Goal: Task Accomplishment & Management: Use online tool/utility

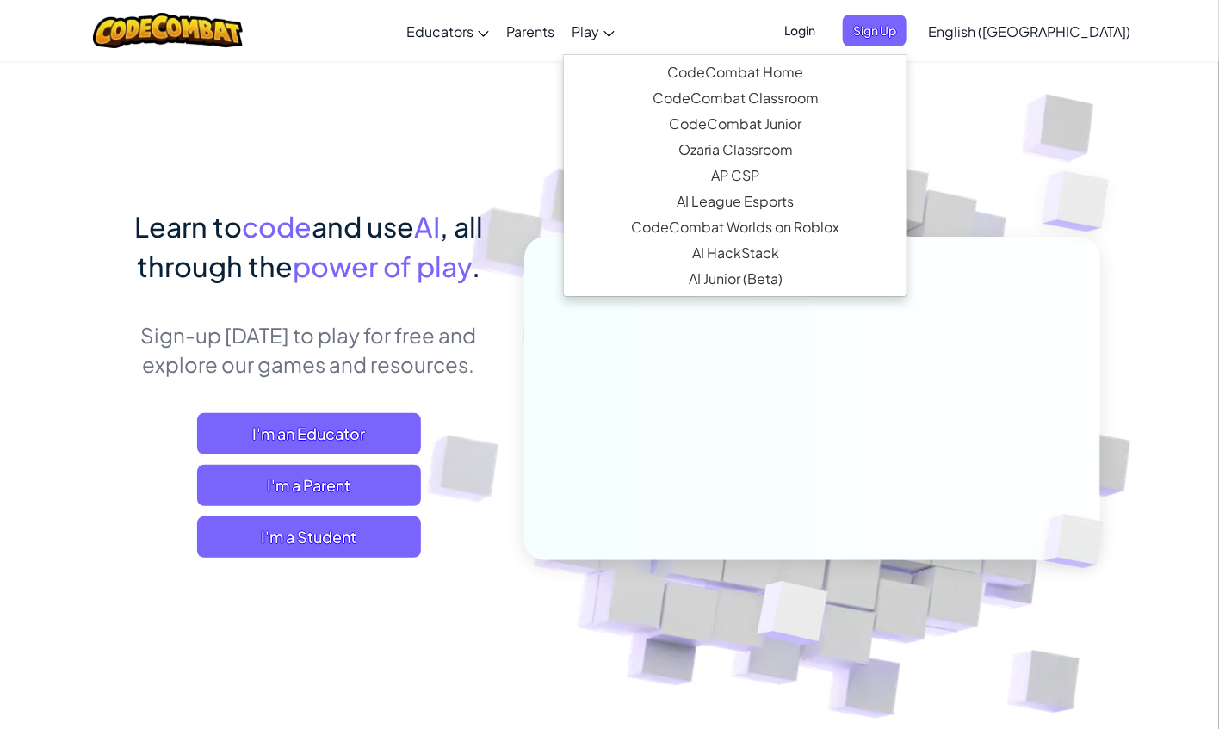
click at [599, 34] on span "Play" at bounding box center [586, 31] width 28 height 18
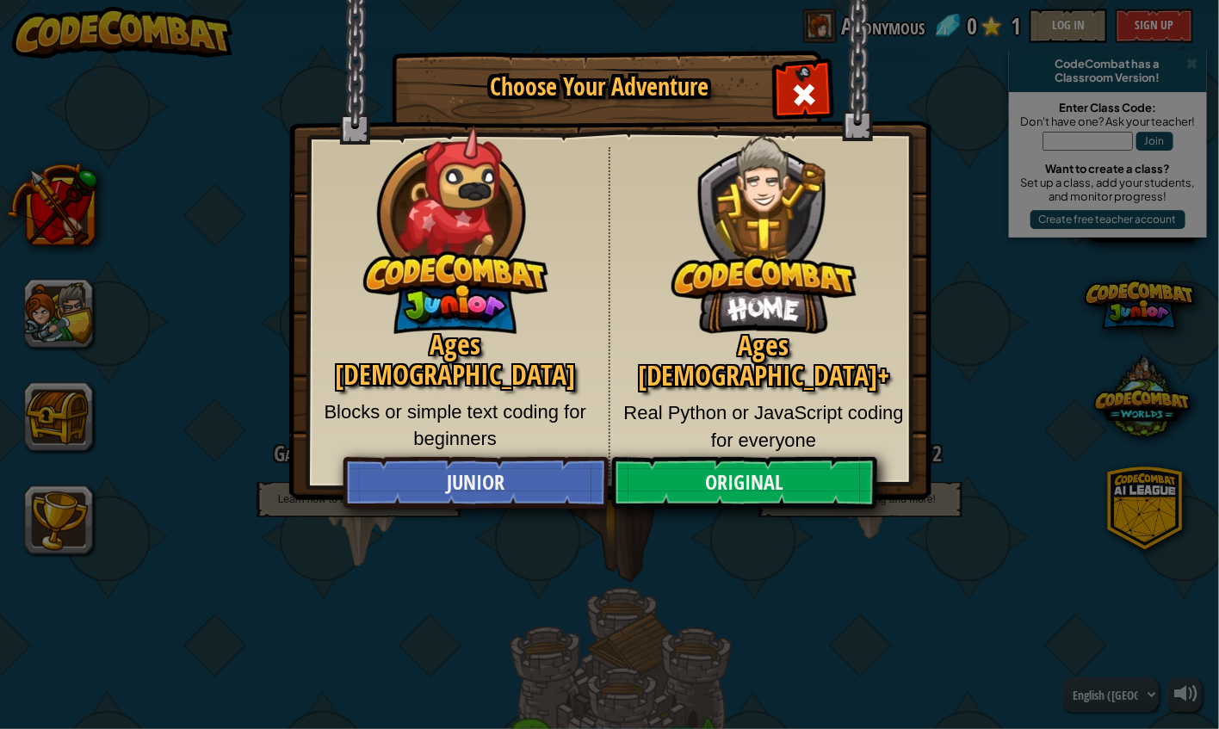
drag, startPoint x: 678, startPoint y: 43, endPoint x: 721, endPoint y: 73, distance: 53.3
click at [721, 147] on div "Ages [DEMOGRAPHIC_DATA]+ Real Python or JavaScript coding for everyone" at bounding box center [764, 312] width 308 height 331
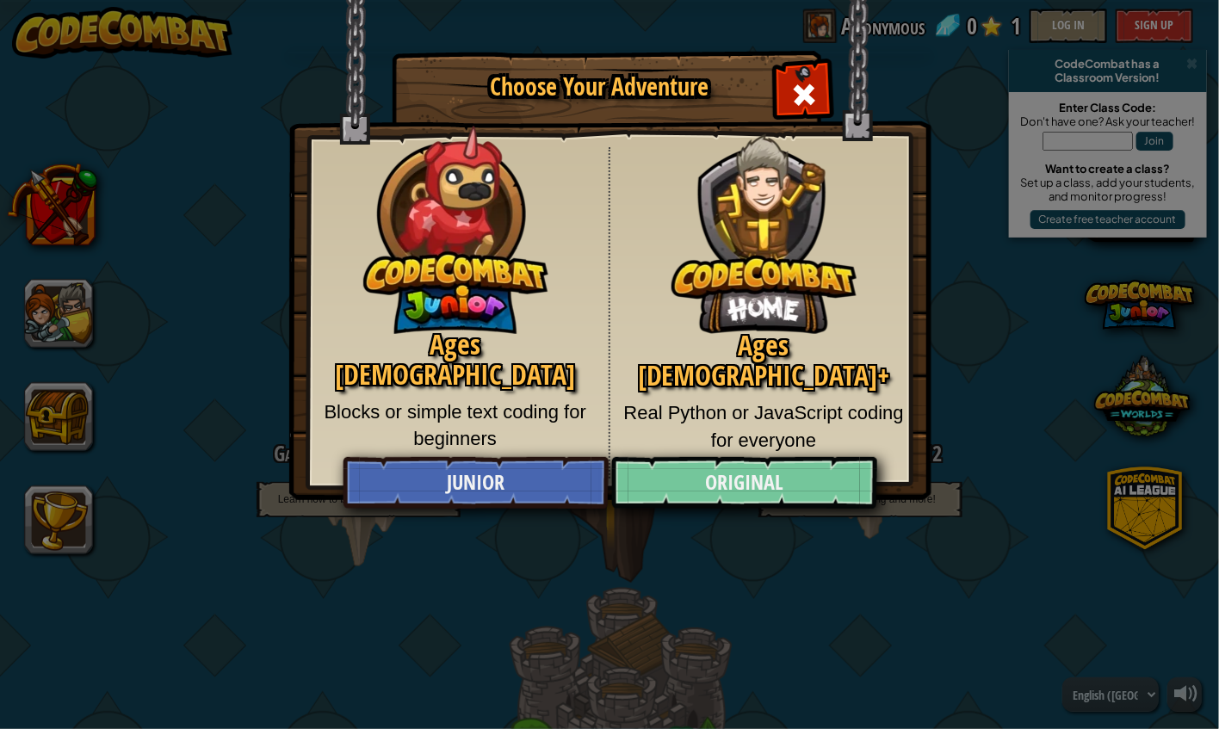
click at [696, 488] on link "Original" at bounding box center [743, 483] width 265 height 52
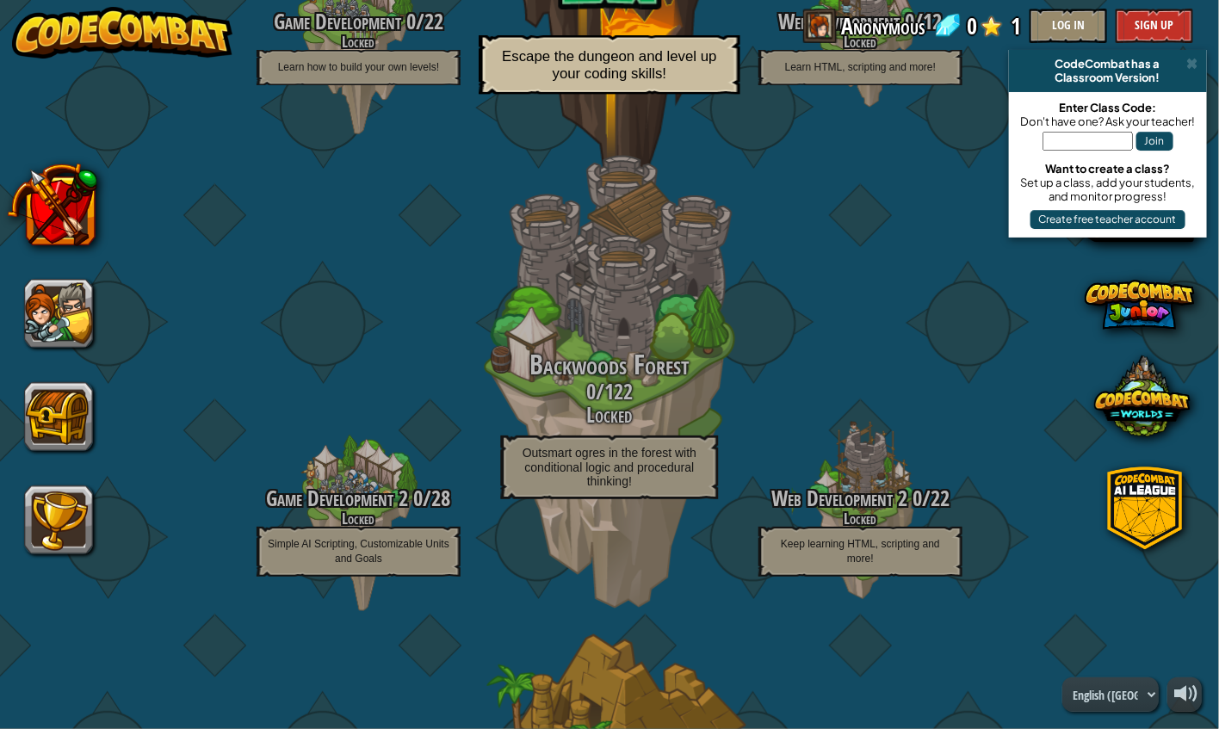
scroll to position [-1, 0]
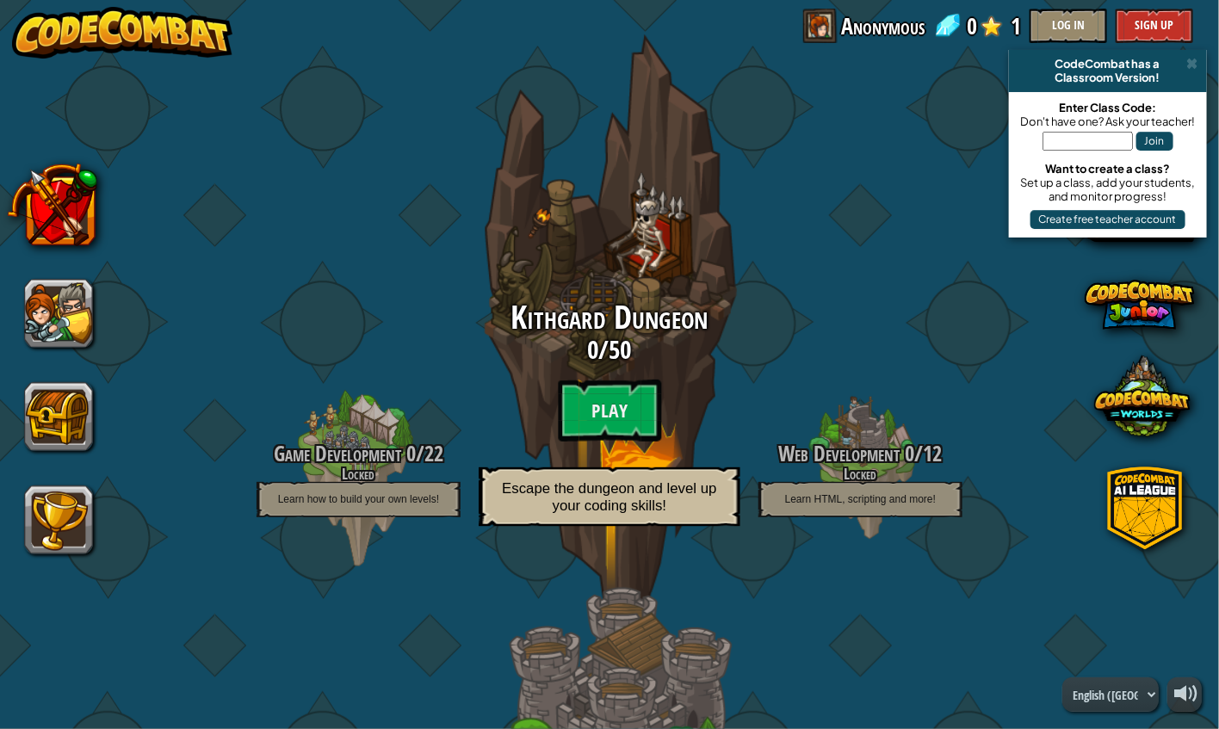
click at [634, 355] on h3 "0 / 50" at bounding box center [609, 351] width 327 height 28
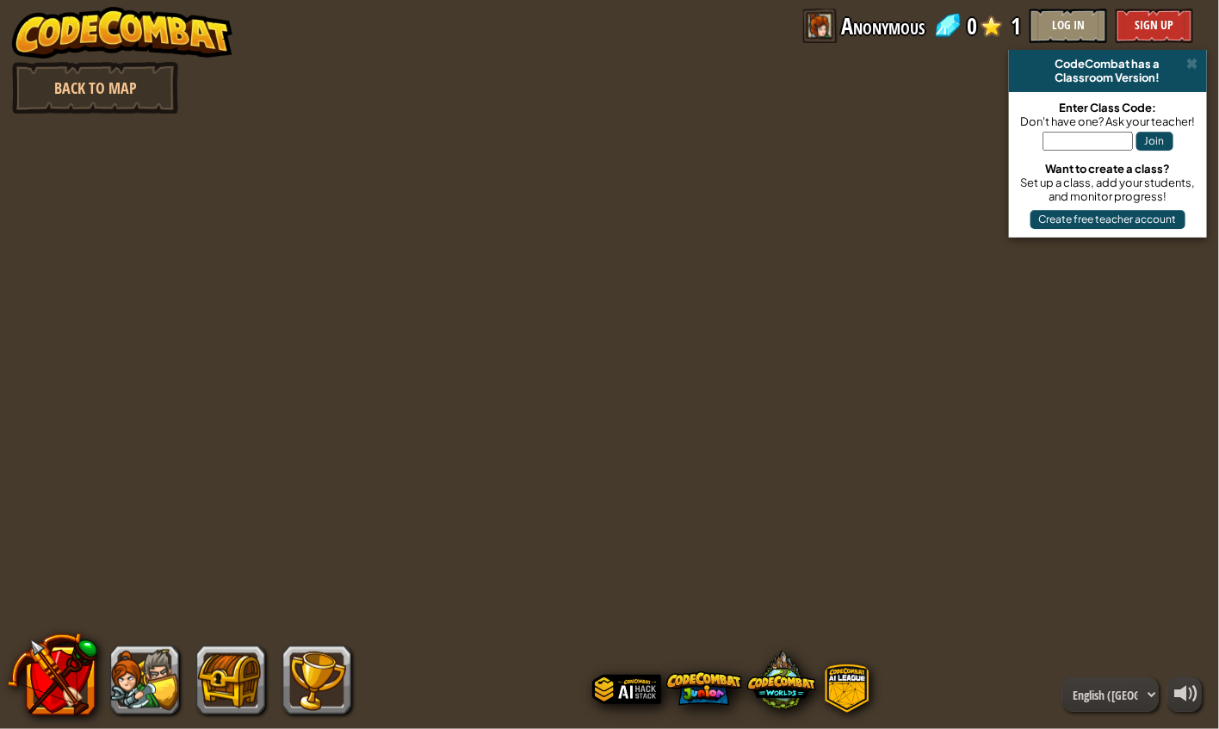
click at [1067, 15] on button "Log In" at bounding box center [1068, 26] width 77 height 34
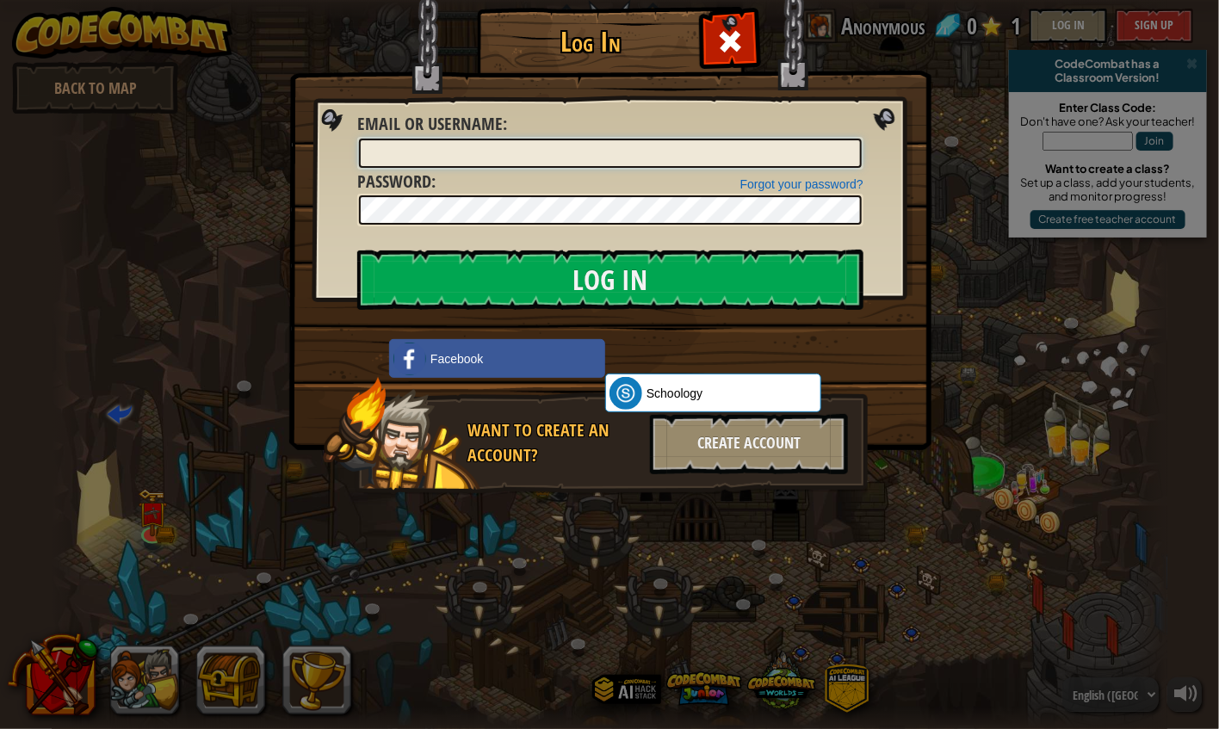
type input "water102102"
click at [610, 279] on input "Log In" at bounding box center [610, 280] width 506 height 60
